Goal: Check status: Check status

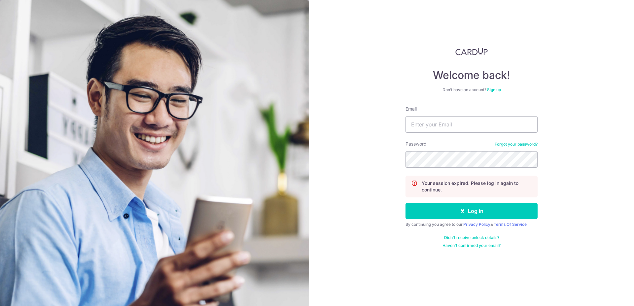
type input "[EMAIL_ADDRESS][DOMAIN_NAME]"
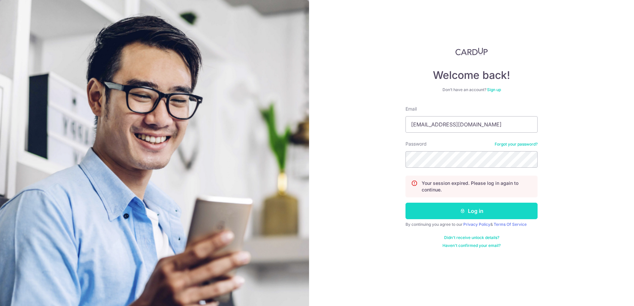
click at [494, 209] on button "Log in" at bounding box center [471, 211] width 132 height 17
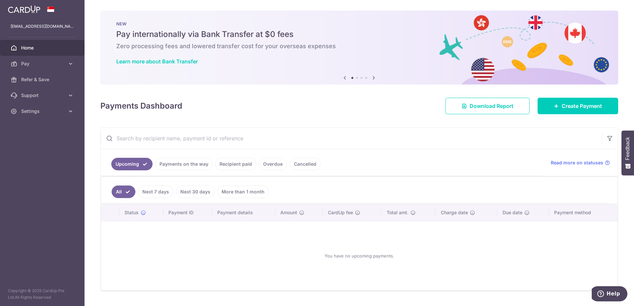
click at [230, 162] on link "Recipient paid" at bounding box center [235, 164] width 41 height 13
